Goal: Task Accomplishment & Management: Use online tool/utility

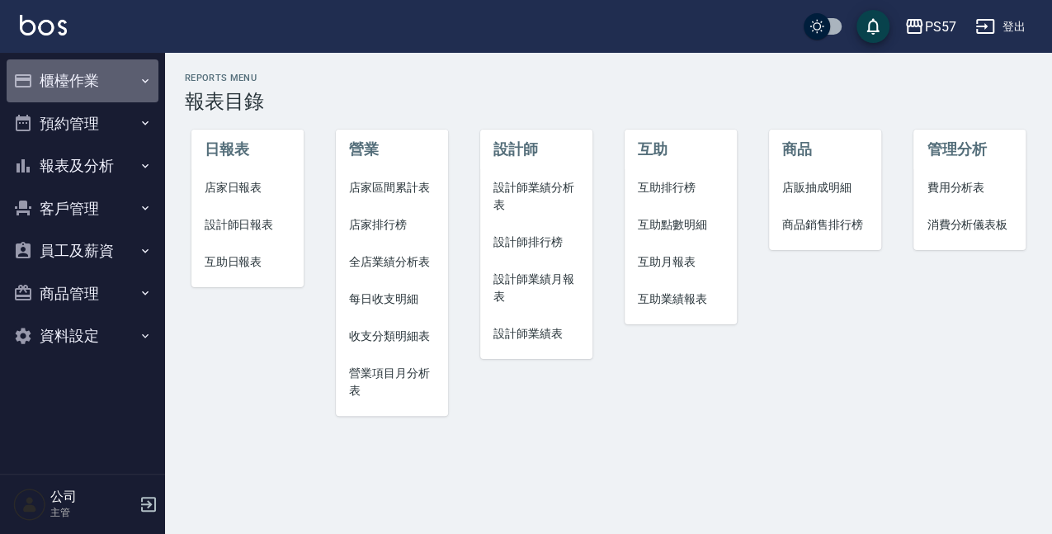
click at [79, 64] on button "櫃檯作業" at bounding box center [83, 80] width 152 height 43
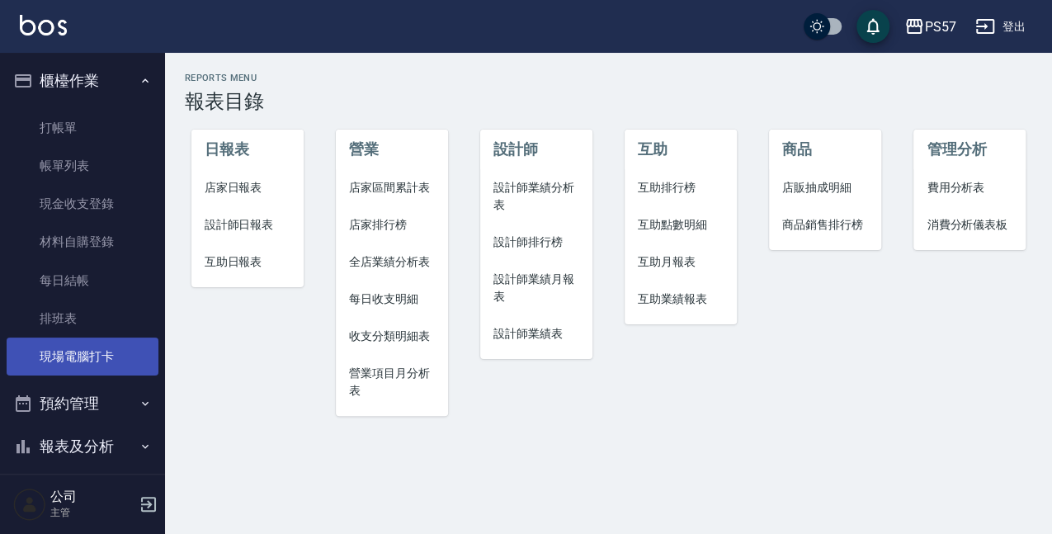
click at [91, 352] on link "現場電腦打卡" at bounding box center [83, 356] width 152 height 38
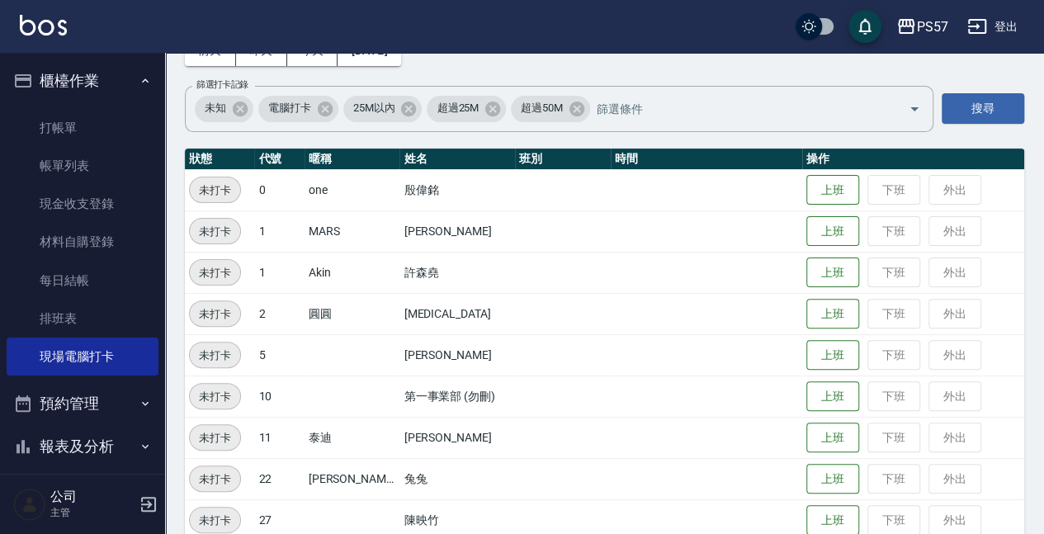
scroll to position [219, 0]
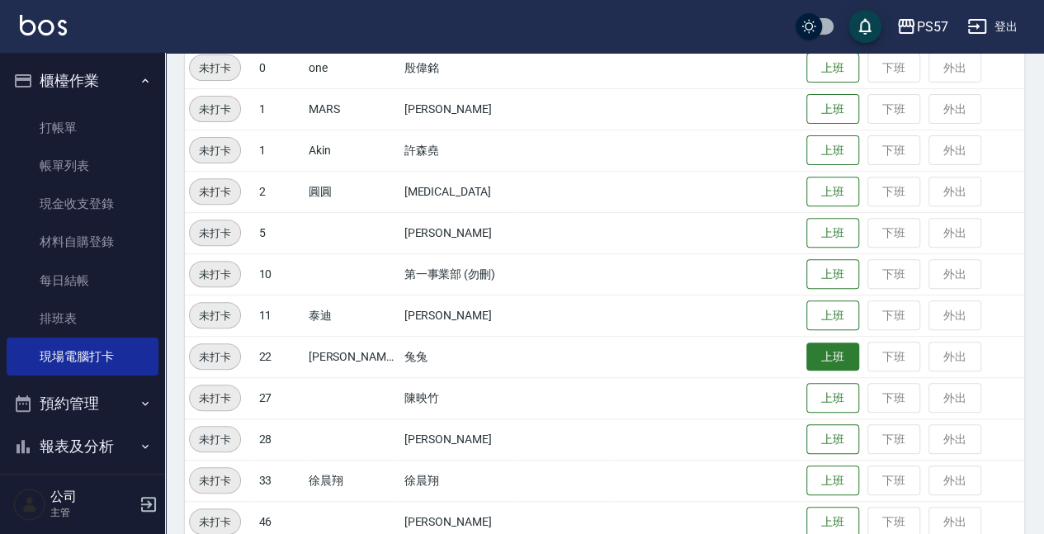
click at [837, 346] on button "上班" at bounding box center [832, 356] width 53 height 29
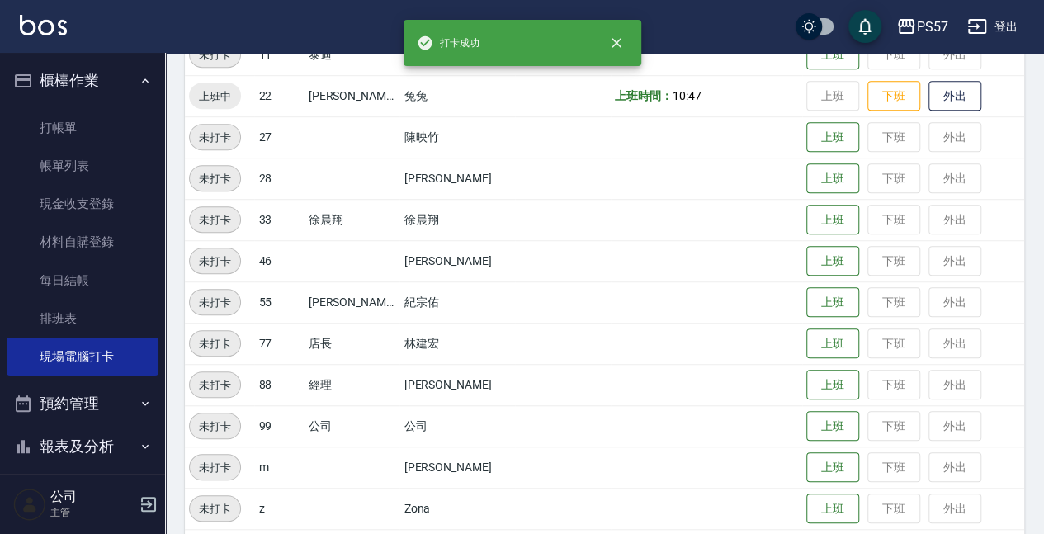
scroll to position [536, 0]
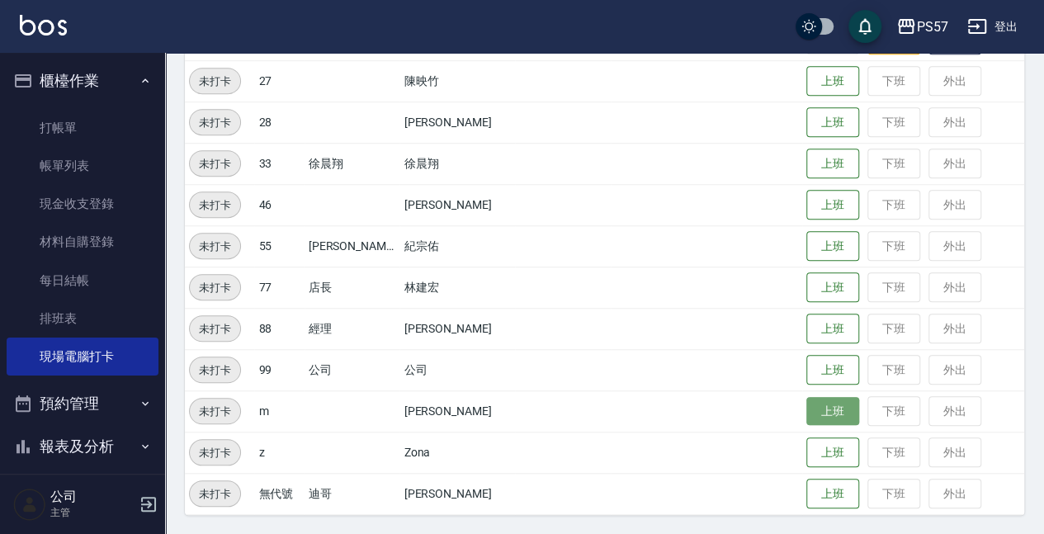
click at [809, 408] on button "上班" at bounding box center [832, 411] width 53 height 29
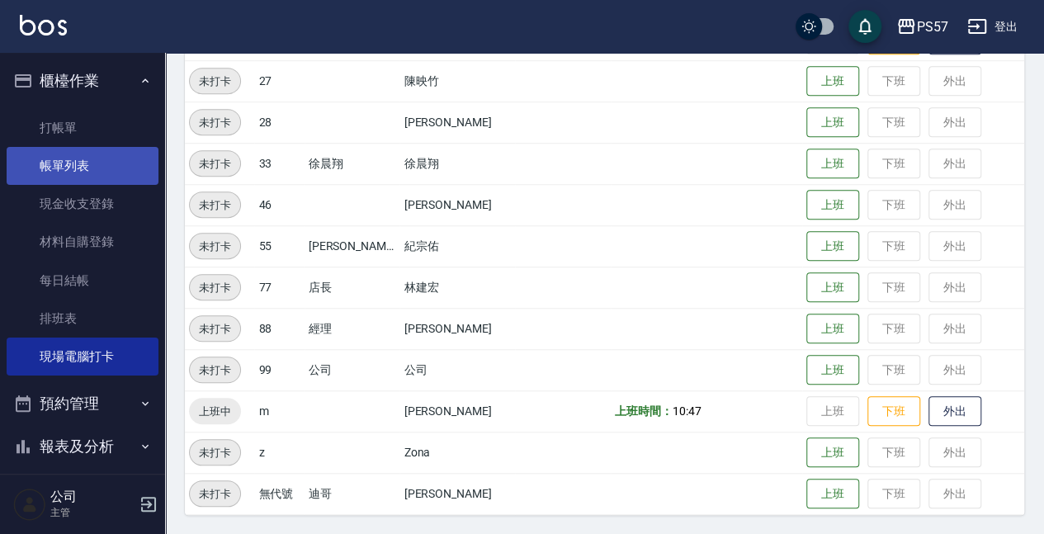
click at [81, 167] on link "帳單列表" at bounding box center [83, 166] width 152 height 38
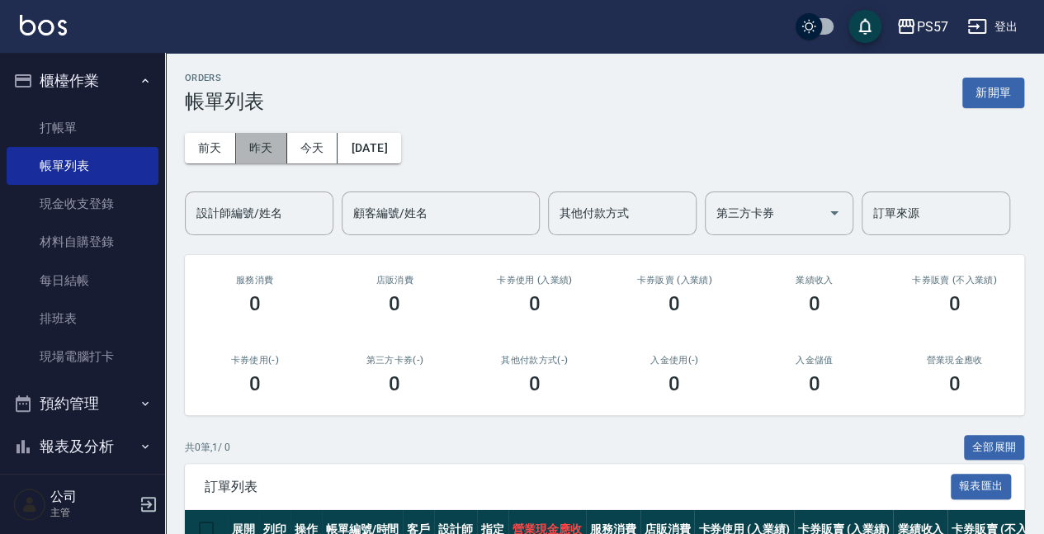
click at [272, 152] on button "昨天" at bounding box center [261, 148] width 51 height 31
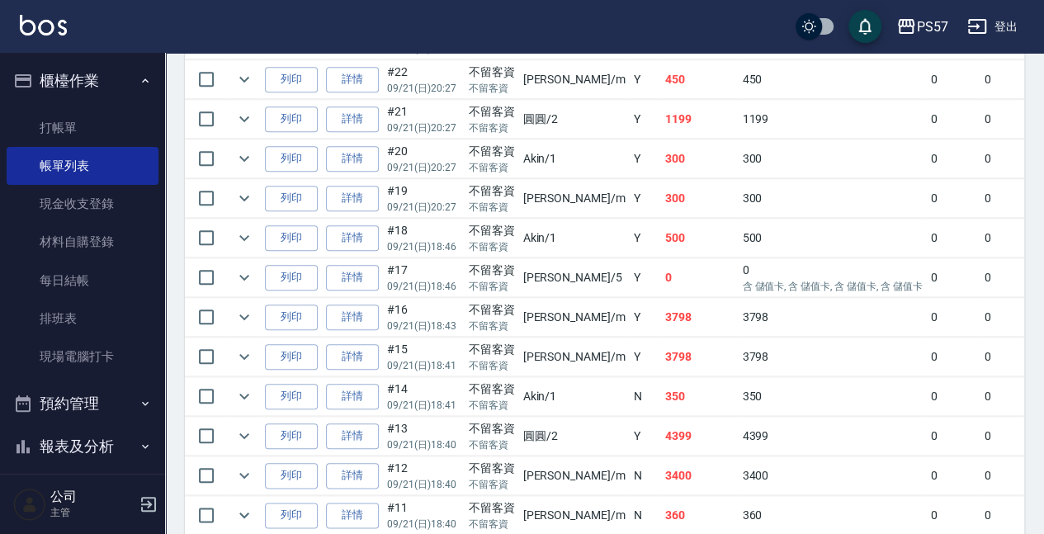
scroll to position [756, 0]
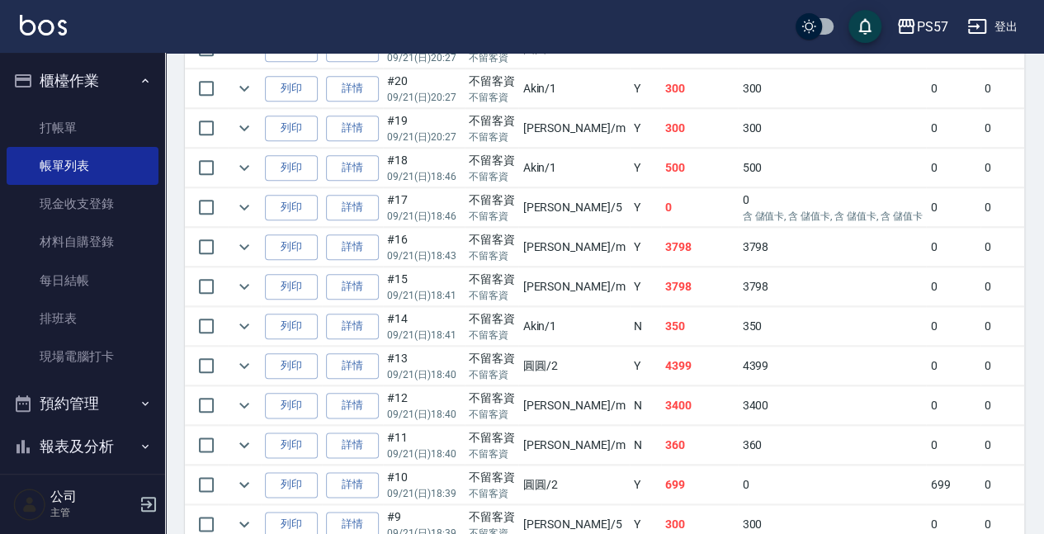
click at [358, 240] on link "詳情" at bounding box center [352, 247] width 53 height 26
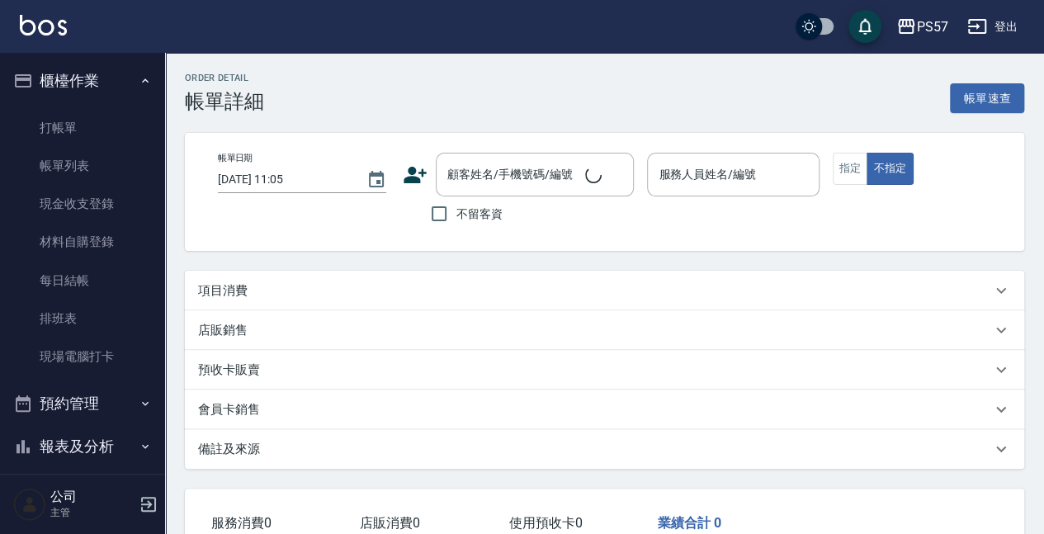
type input "[DATE] 18:43"
checkbox input "true"
type input "[PERSON_NAME]-m"
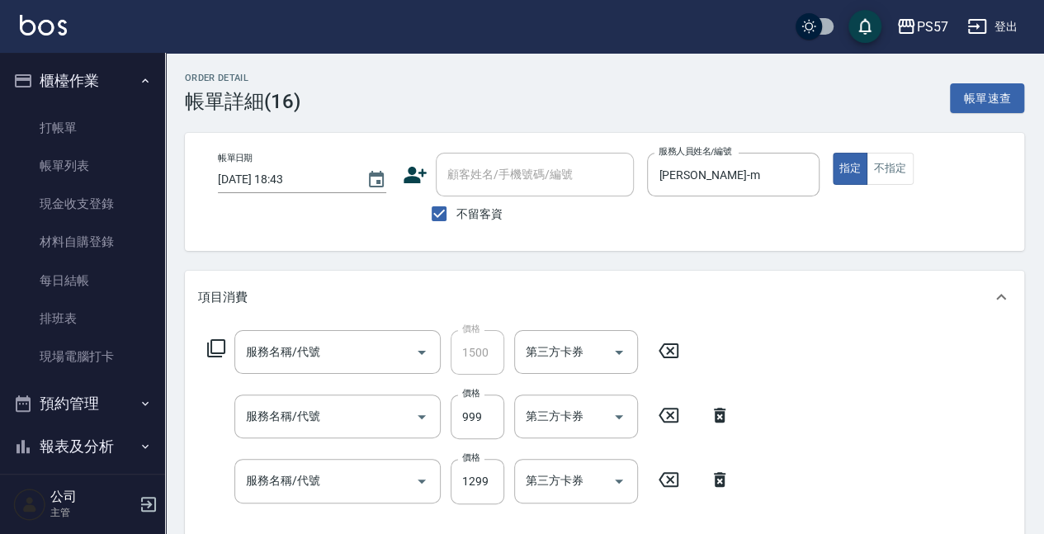
type input "1500護(31500)"
type input "任意金額染髮(51000)"
type input "任義金額燙髮(41000)"
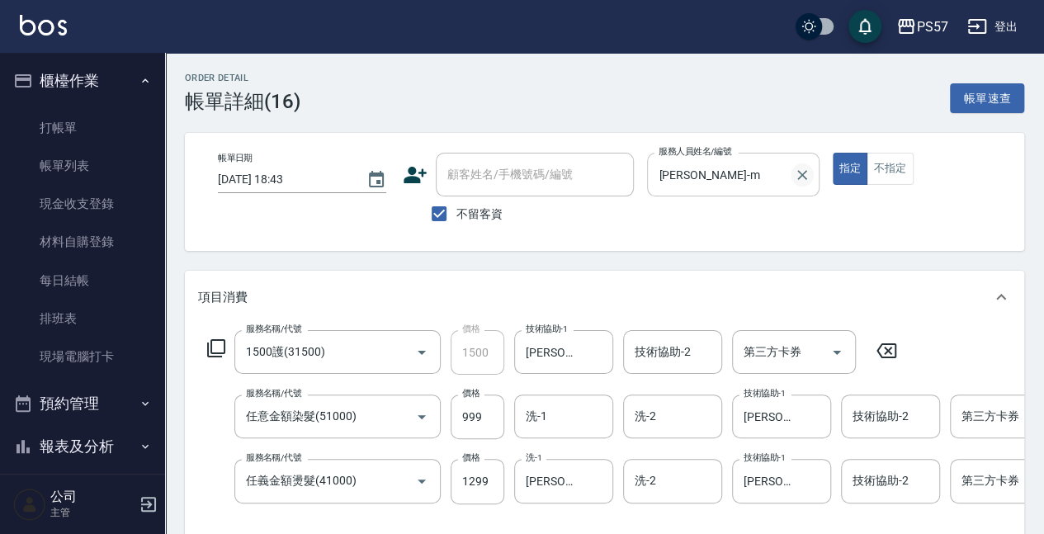
click at [804, 180] on icon "Clear" at bounding box center [802, 175] width 16 height 16
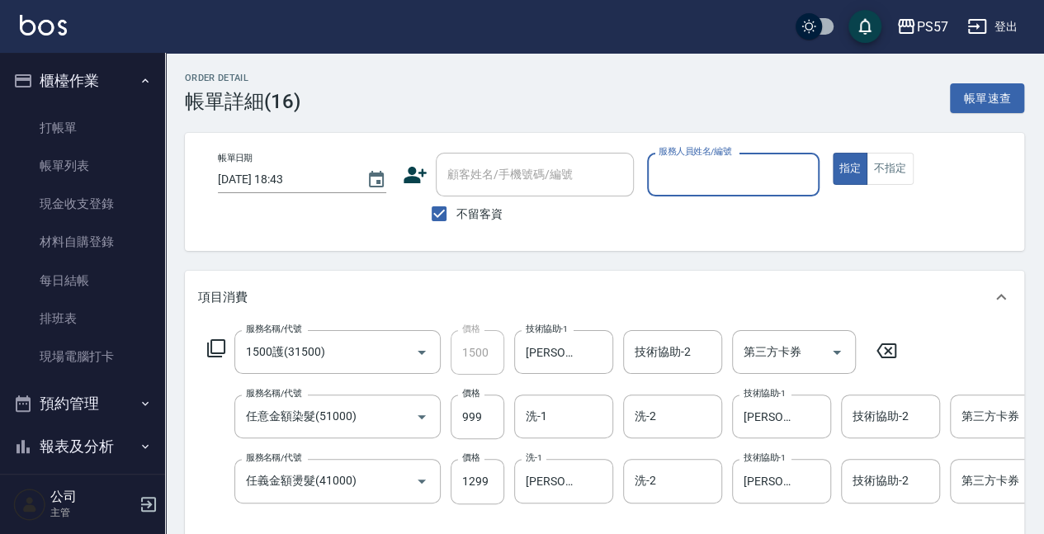
click at [728, 180] on input "服務人員姓名/編號" at bounding box center [732, 174] width 157 height 29
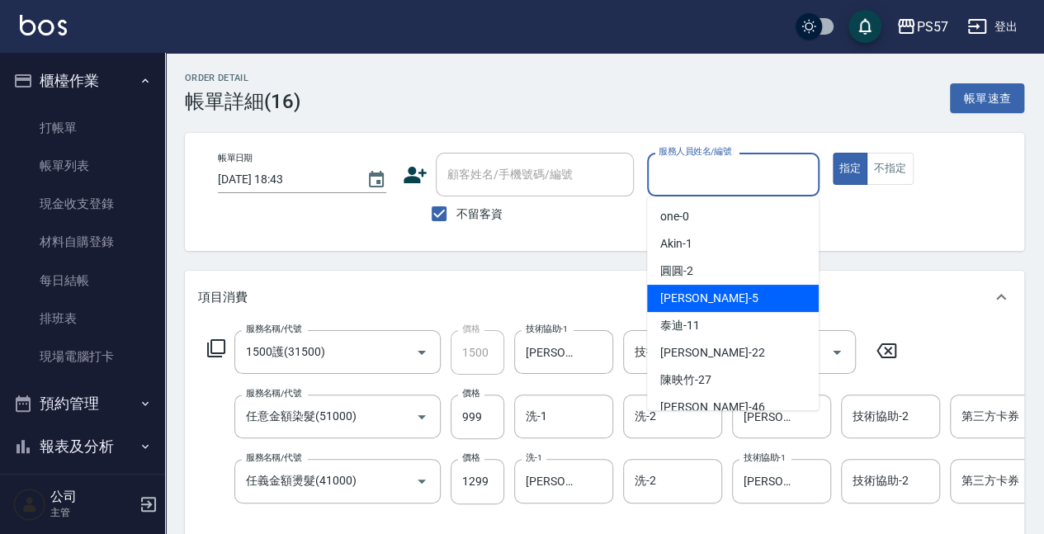
click at [710, 300] on div "[PERSON_NAME]5" at bounding box center [733, 298] width 172 height 27
type input "[PERSON_NAME]5"
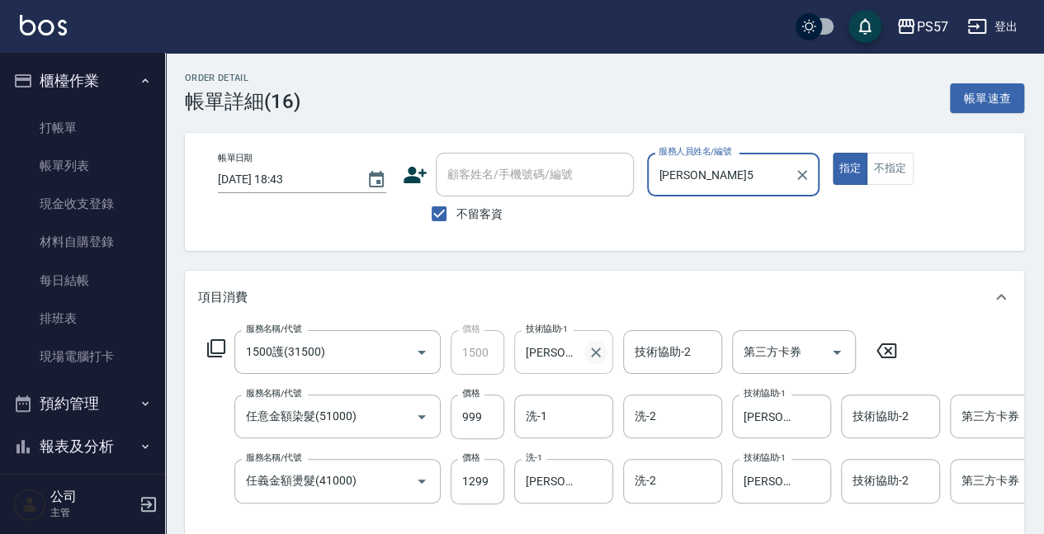
click at [596, 350] on icon "Clear" at bounding box center [596, 352] width 10 height 10
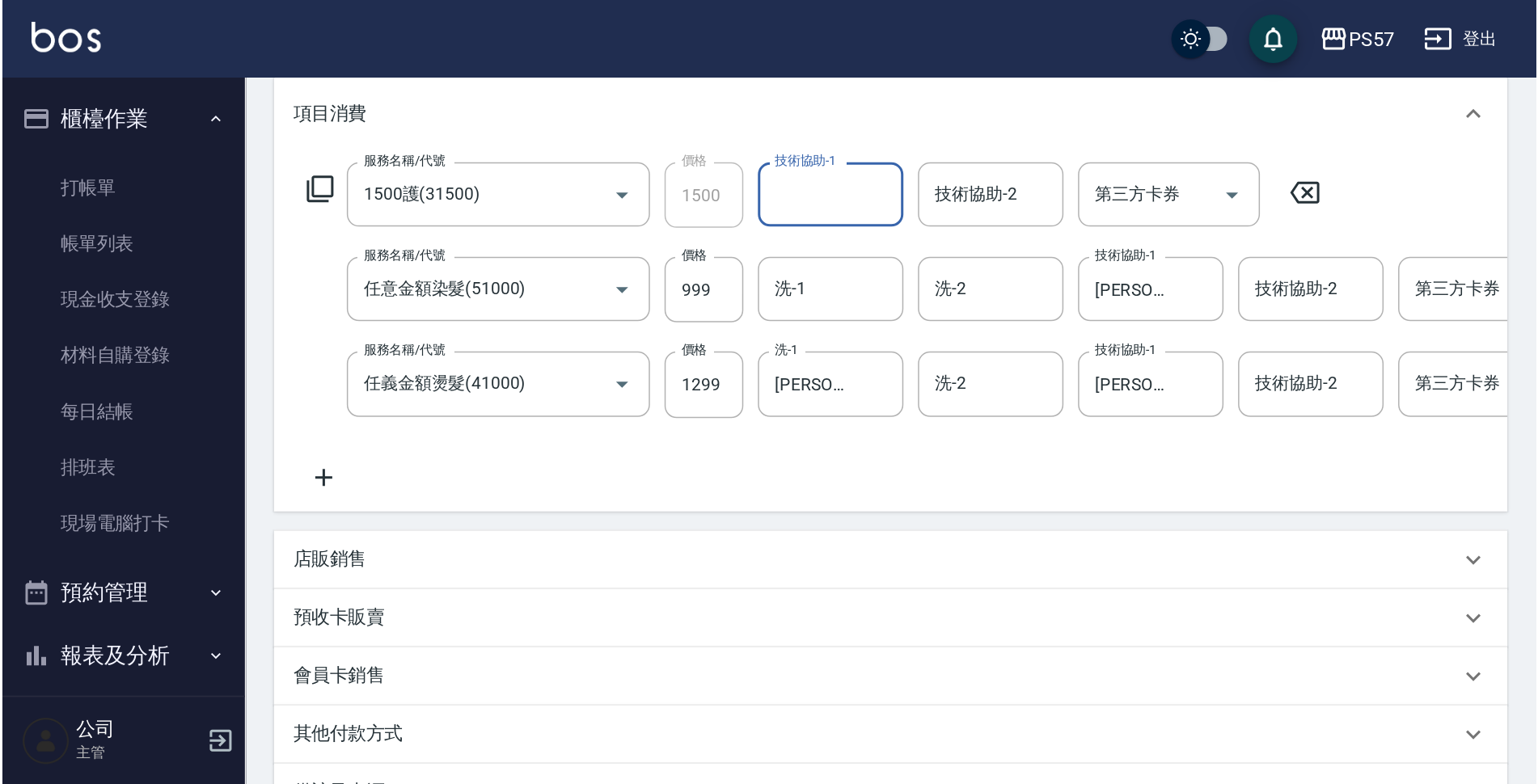
scroll to position [154, 0]
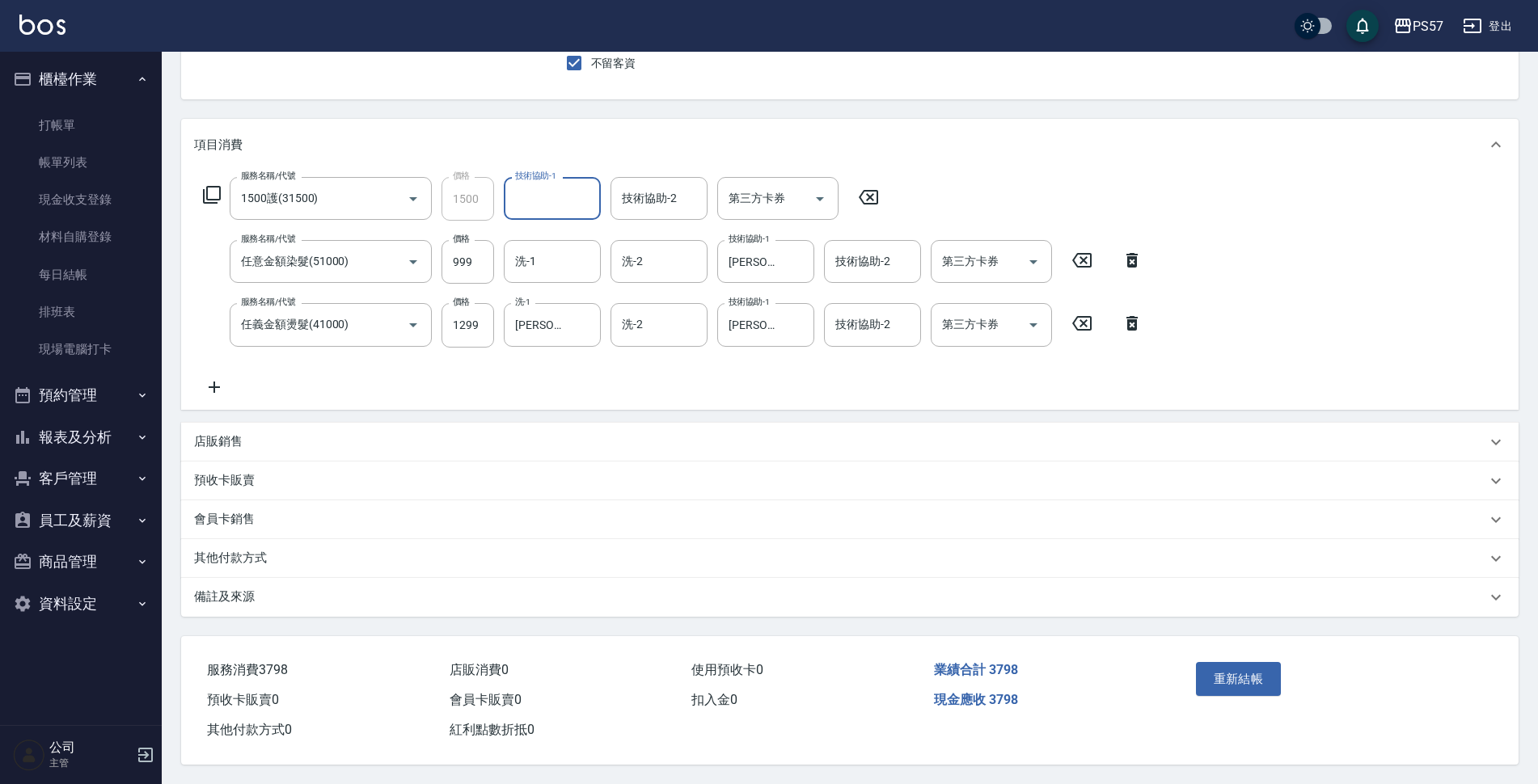
click at [1030, 253] on icon at bounding box center [1082, 260] width 20 height 15
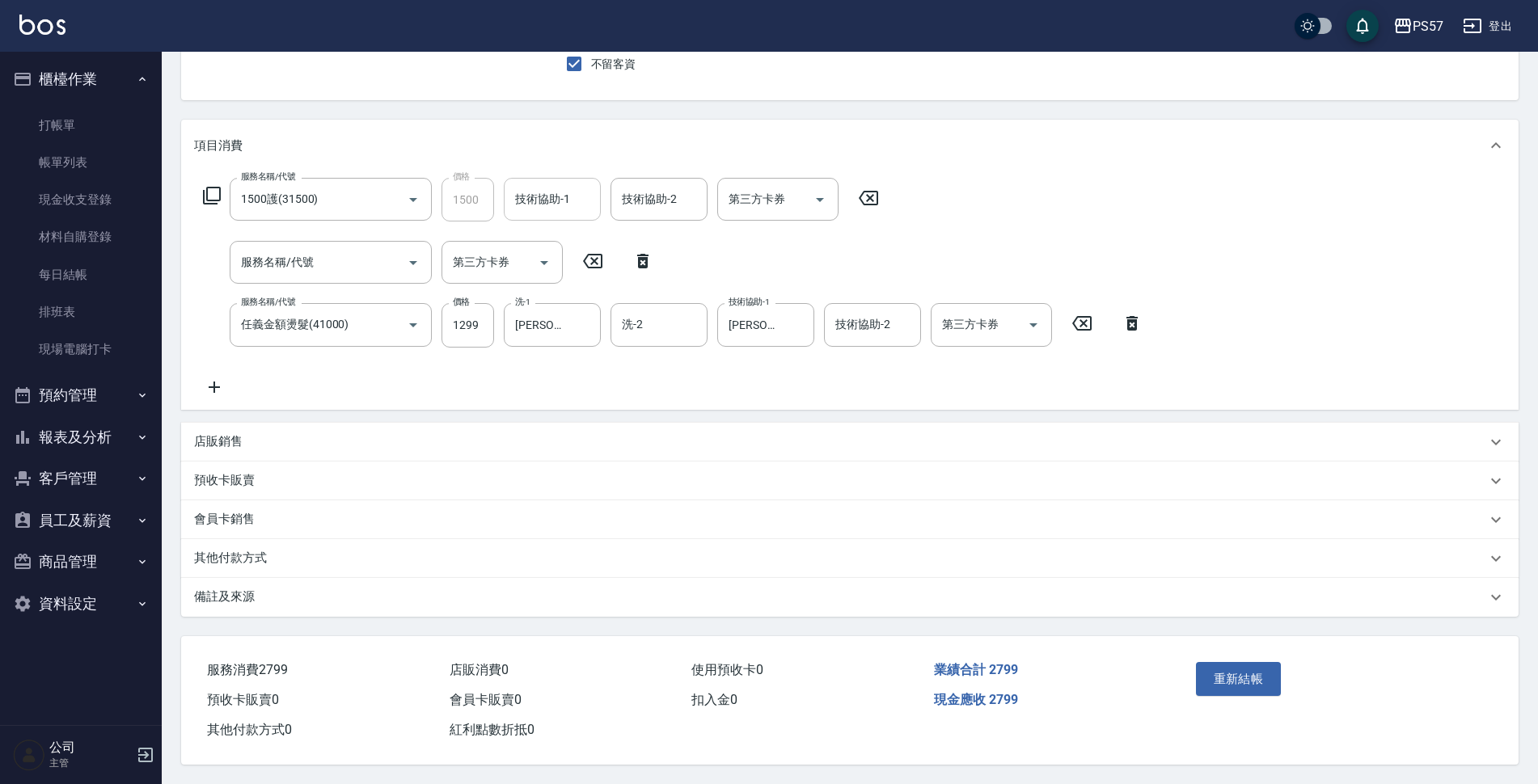
click at [1030, 317] on icon at bounding box center [1082, 323] width 20 height 15
click at [979, 253] on div "服務名稱/代號 1500護(31500) 服務名稱/代號 價格 1500 價格 技術協助-1 技術協助-1 技術協助-2 技術協助-2 第三方卡券 第三方卡券…" at bounding box center [850, 291] width 1337 height 237
click at [878, 189] on icon at bounding box center [868, 199] width 40 height 20
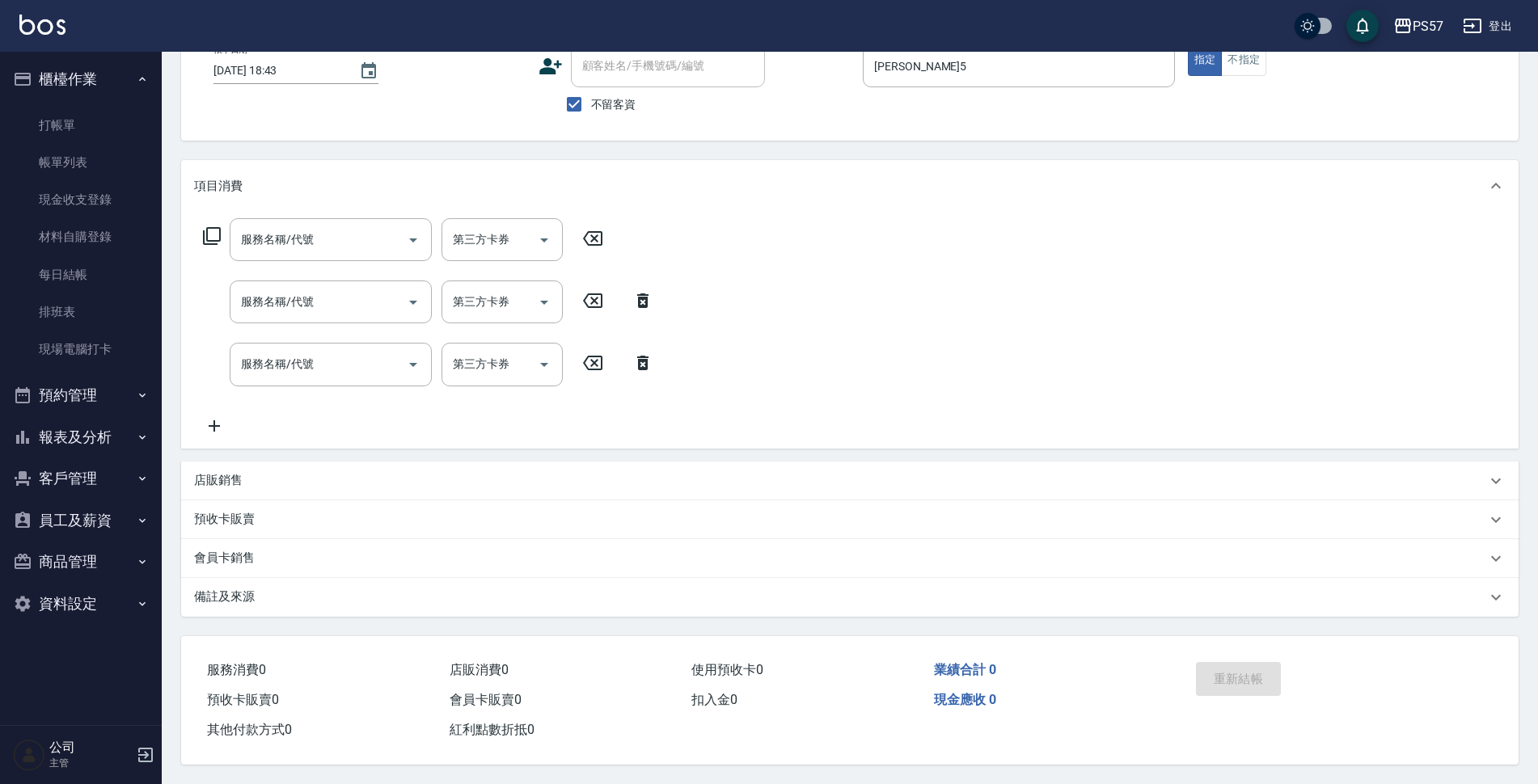
scroll to position [113, 0]
click at [325, 251] on div "服務名稱/代號" at bounding box center [330, 240] width 202 height 43
type input "SPA499(0499)"
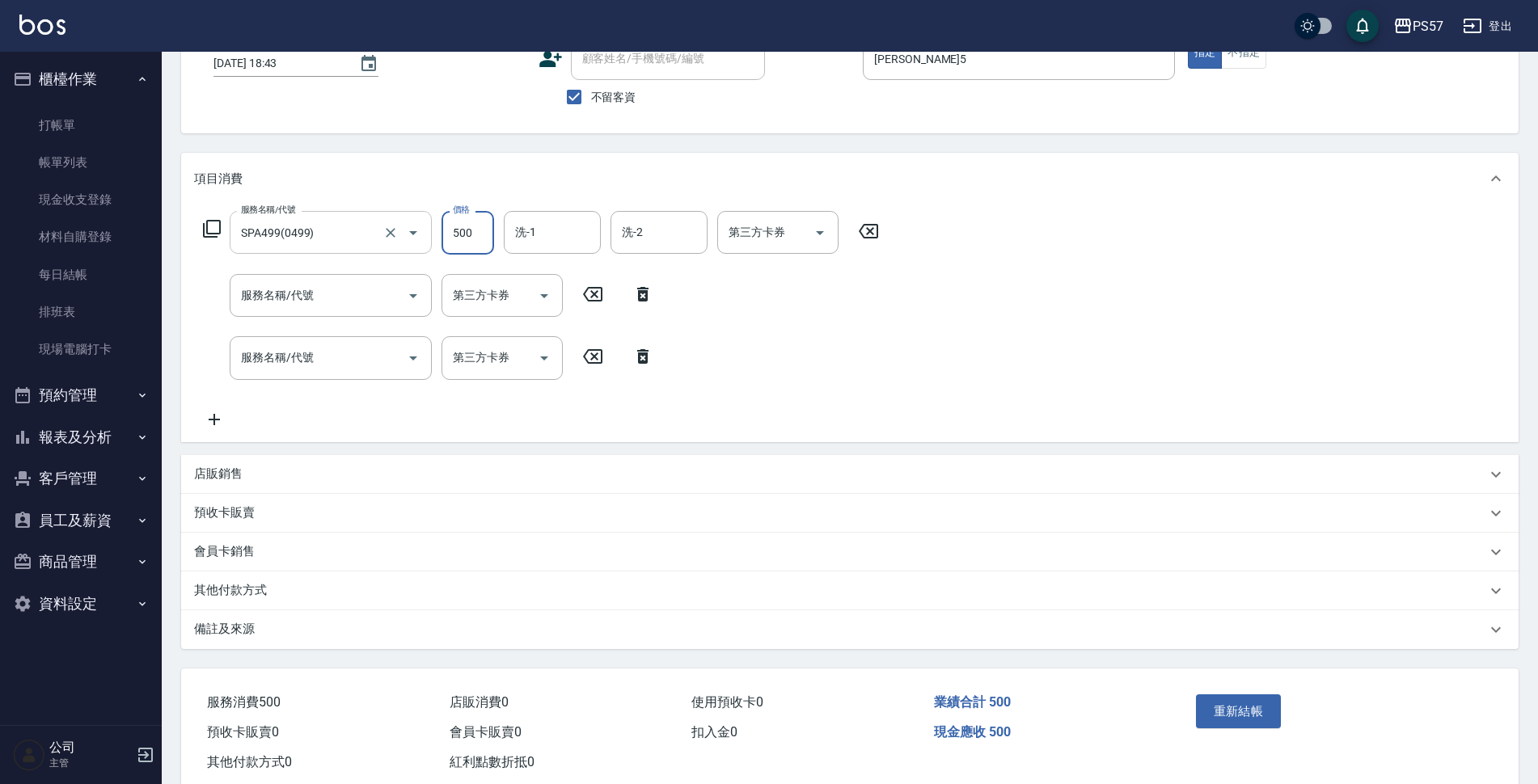
type input "500"
type input "[PERSON_NAME]-33"
type input "深層洗(100)"
type input "[PERSON_NAME]-33"
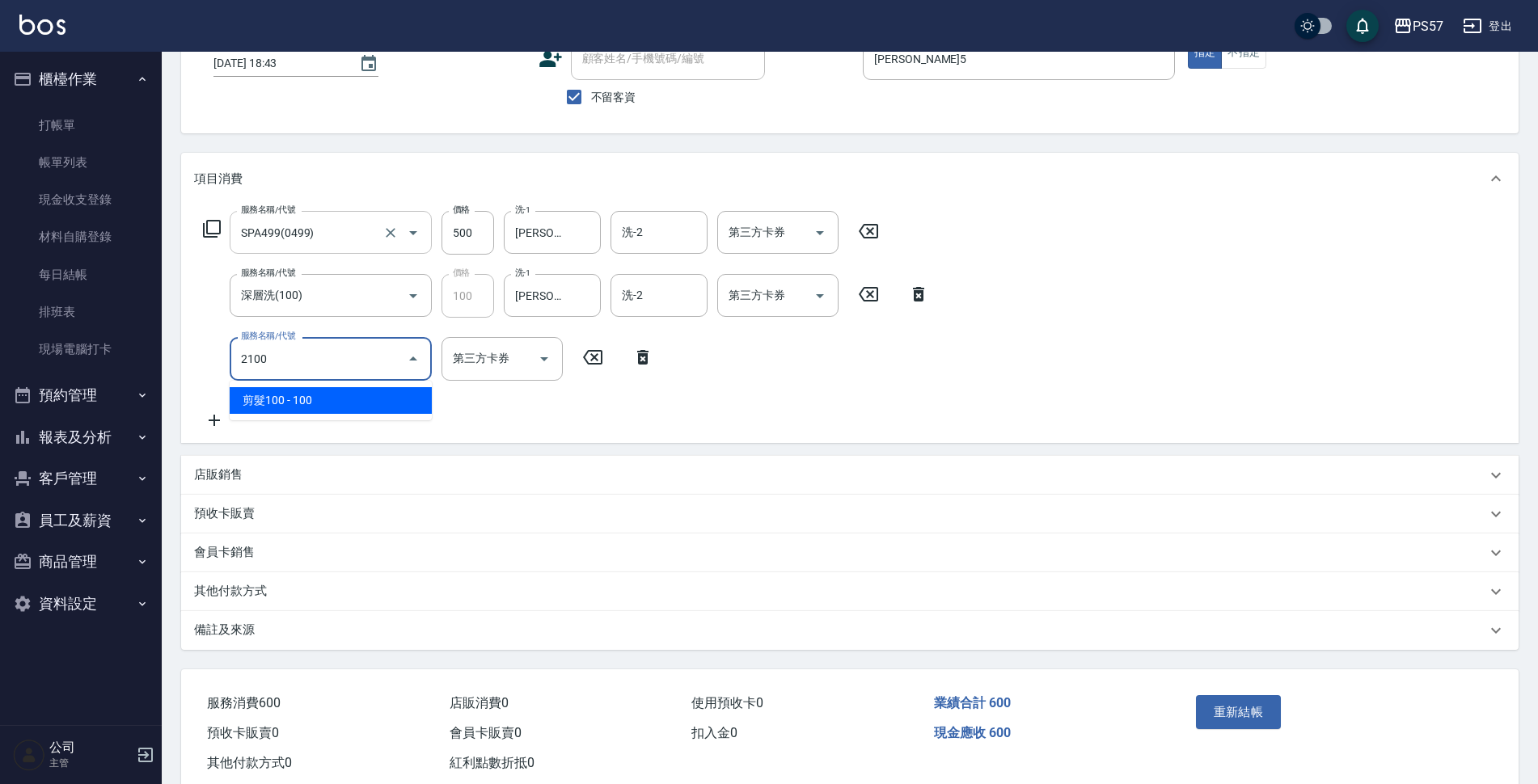
type input "剪髮100(2100)"
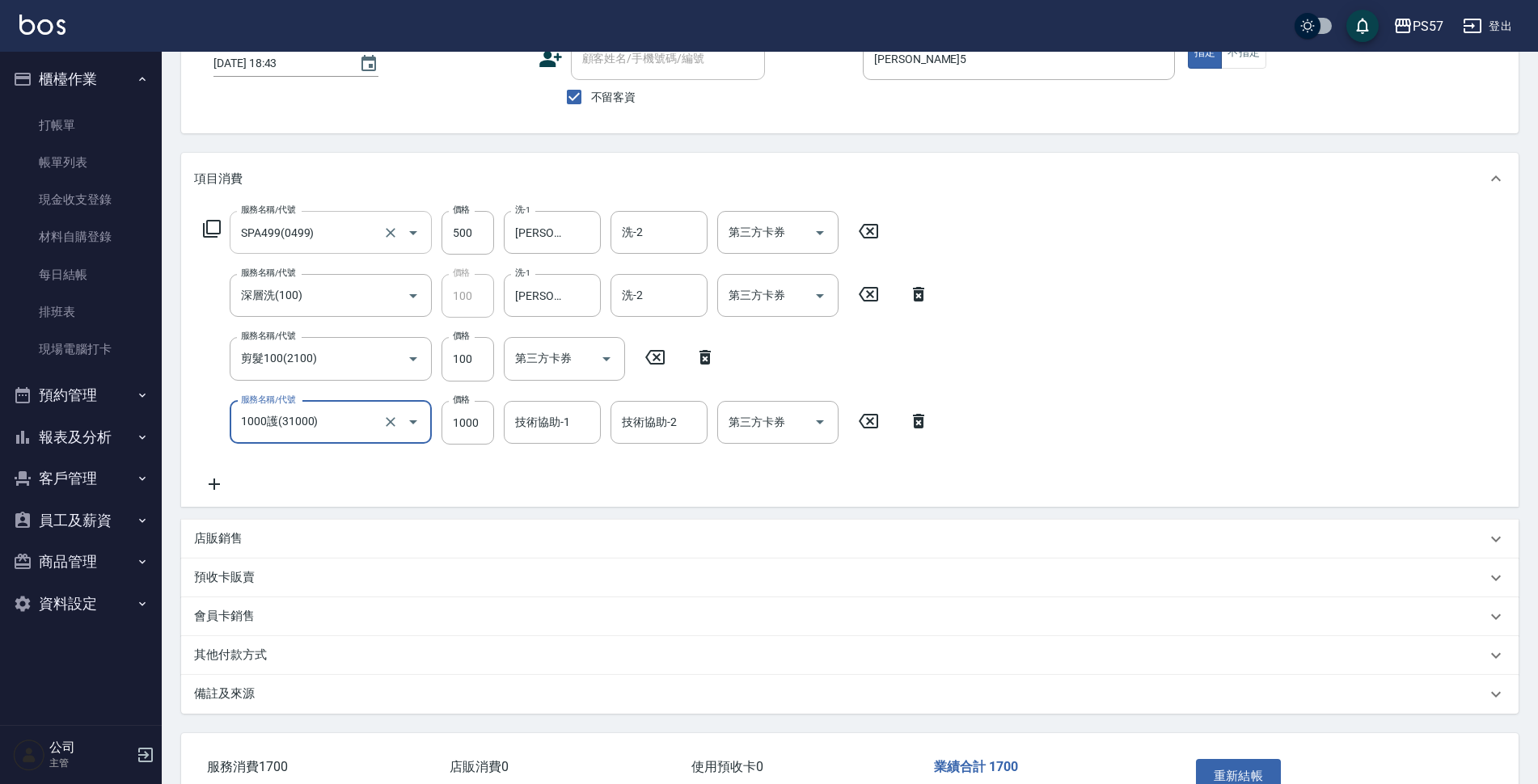
type input "1000護(31000)"
type input "1000"
type input "[PERSON_NAME]-33"
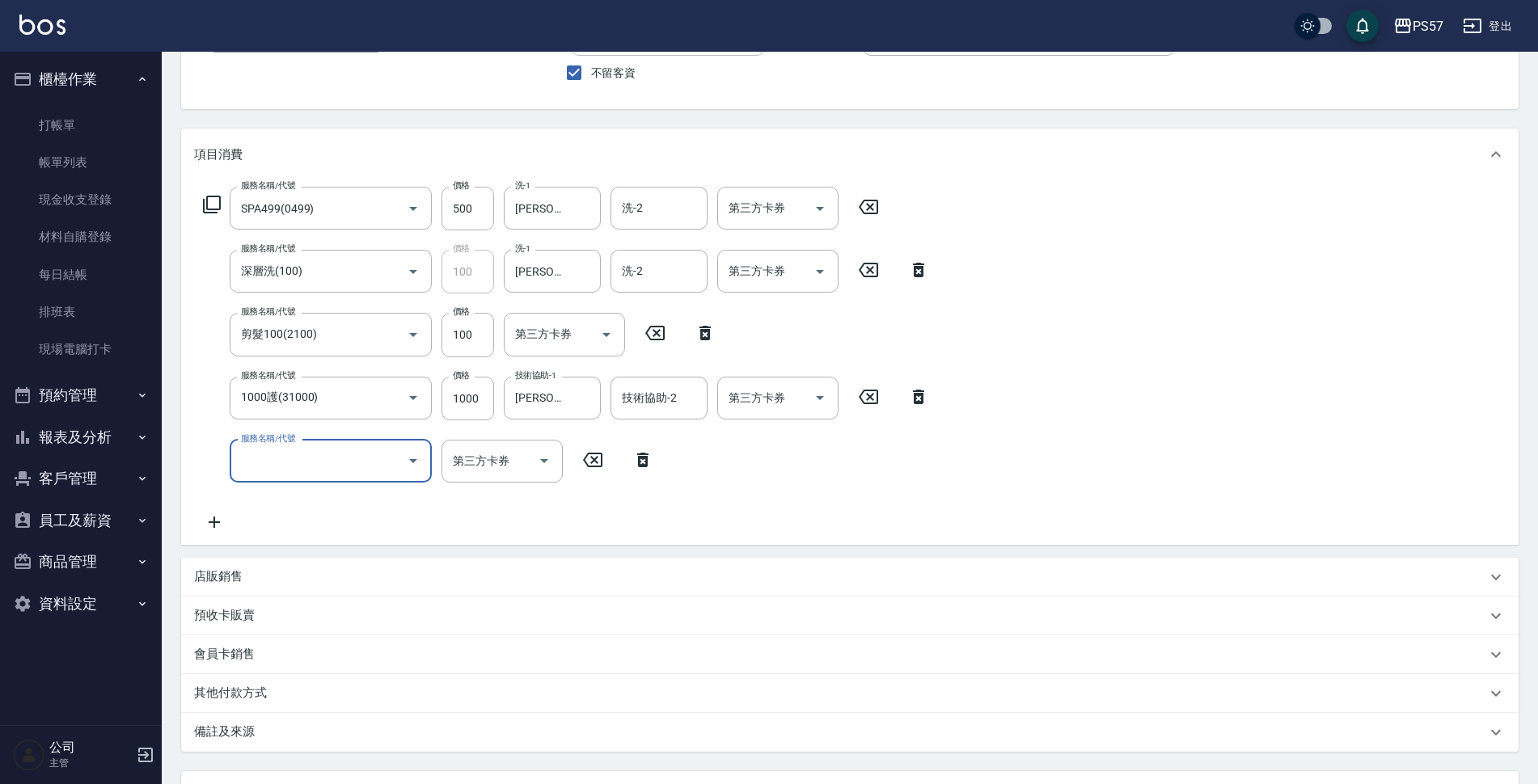
scroll to position [279, 0]
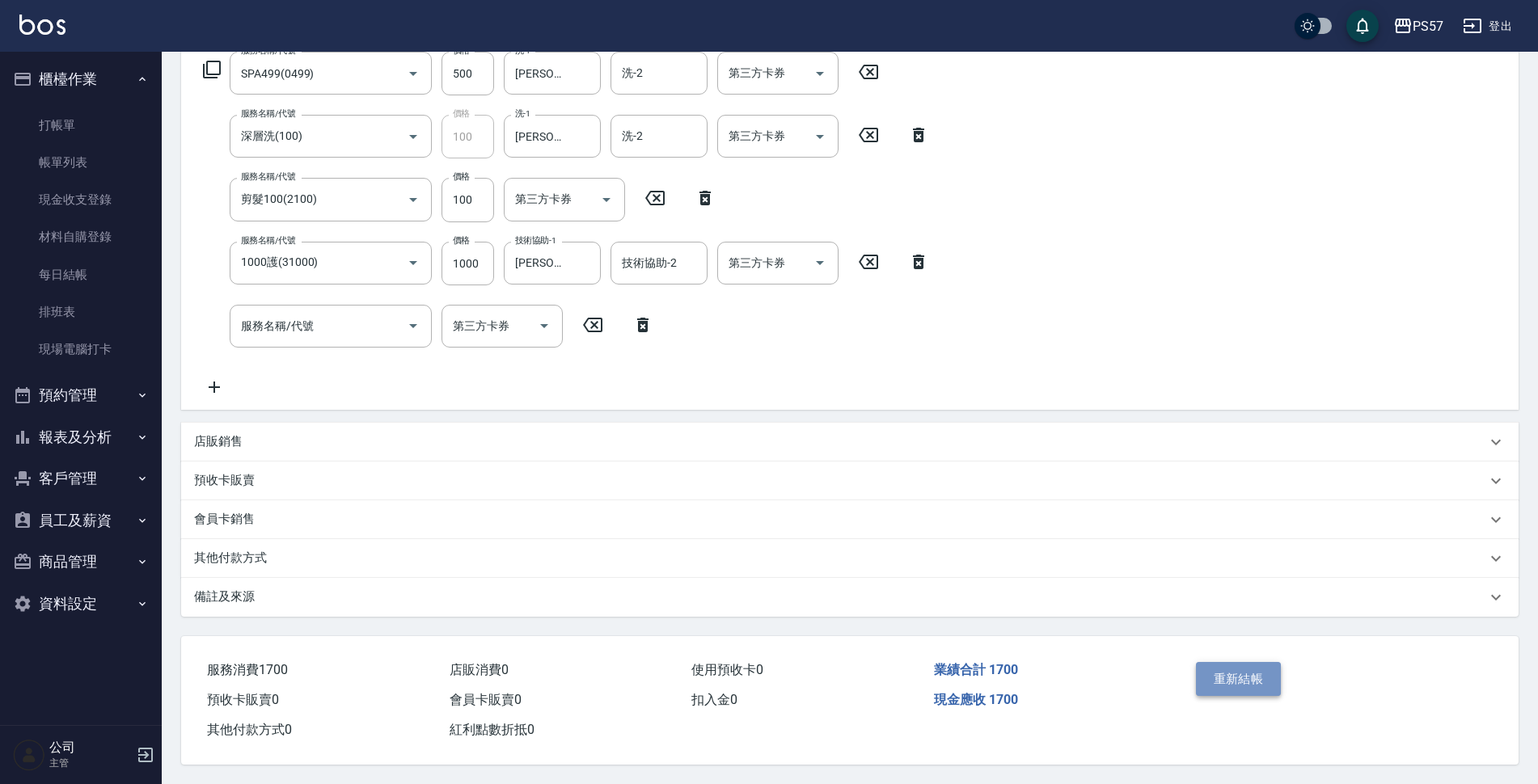
click at [1030, 522] on button "重新結帳" at bounding box center [1238, 679] width 85 height 34
